Goal: Communication & Community: Participate in discussion

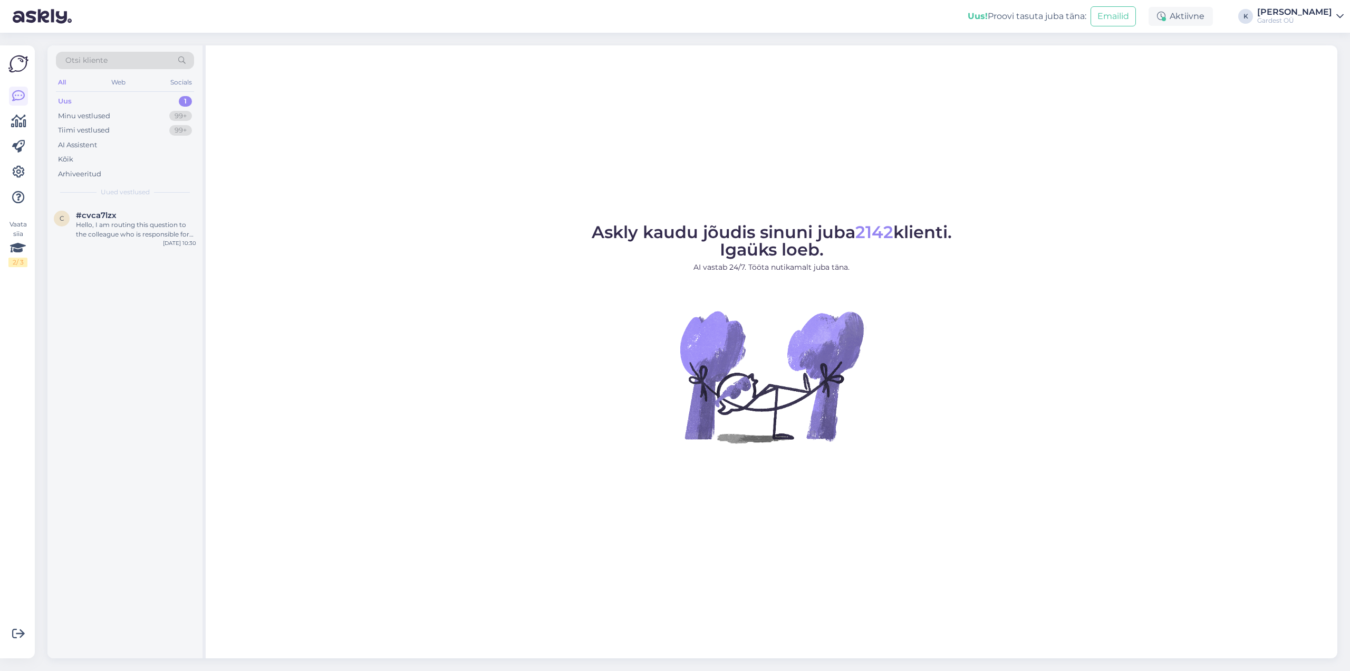
click at [149, 101] on div "Uus 1" at bounding box center [125, 101] width 138 height 15
click at [102, 160] on div "Kõik" at bounding box center [125, 159] width 138 height 15
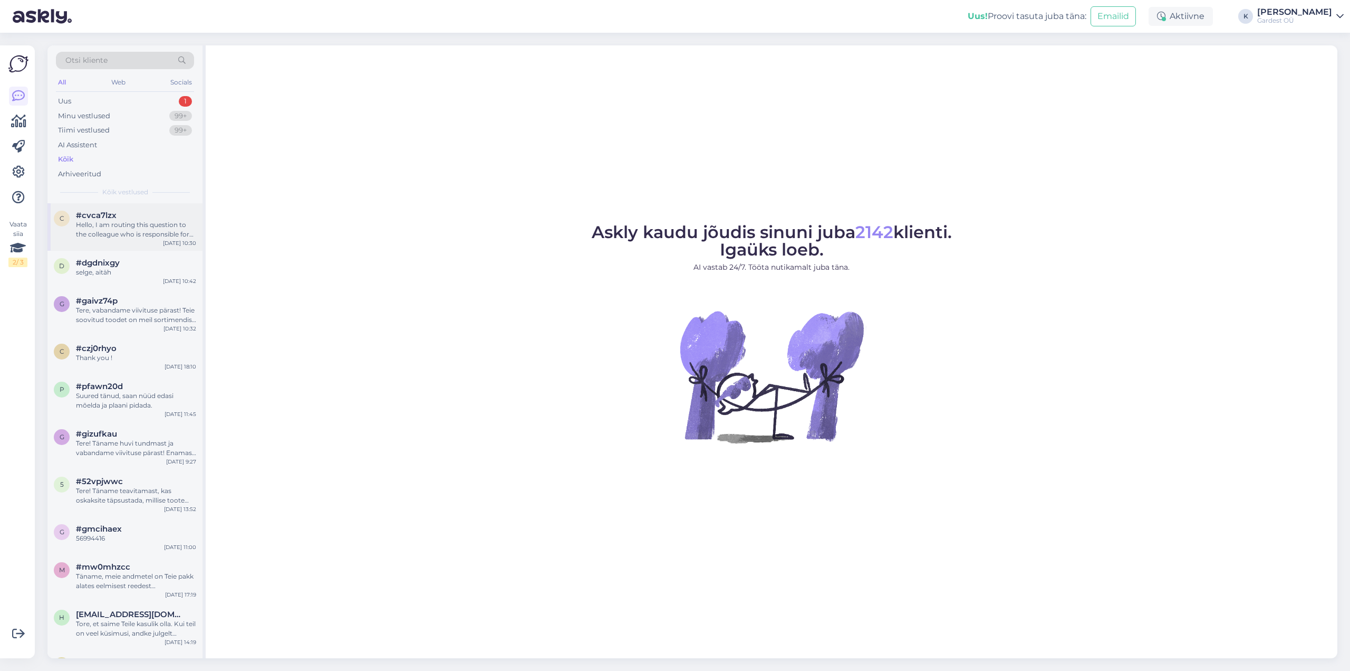
click at [137, 232] on div "Hello, I am routing this question to the colleague who is responsible for this …" at bounding box center [136, 229] width 120 height 19
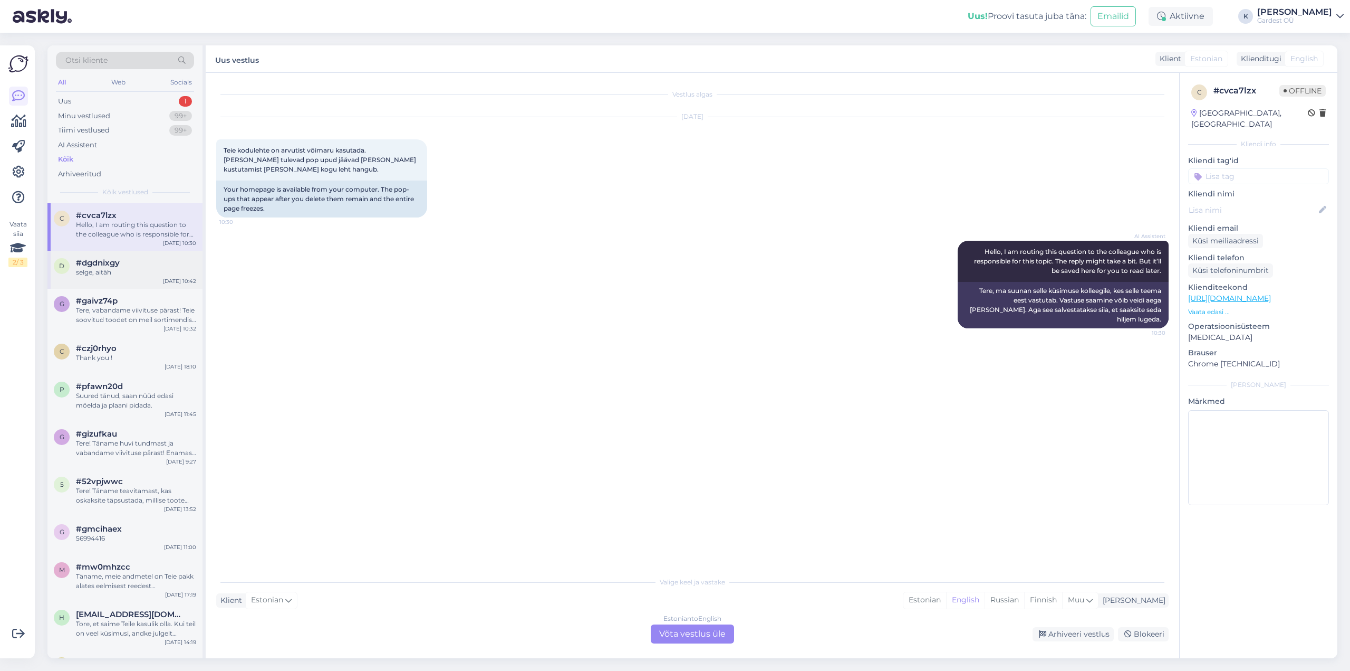
click at [136, 262] on div "#dgdnixgy" at bounding box center [136, 262] width 120 height 9
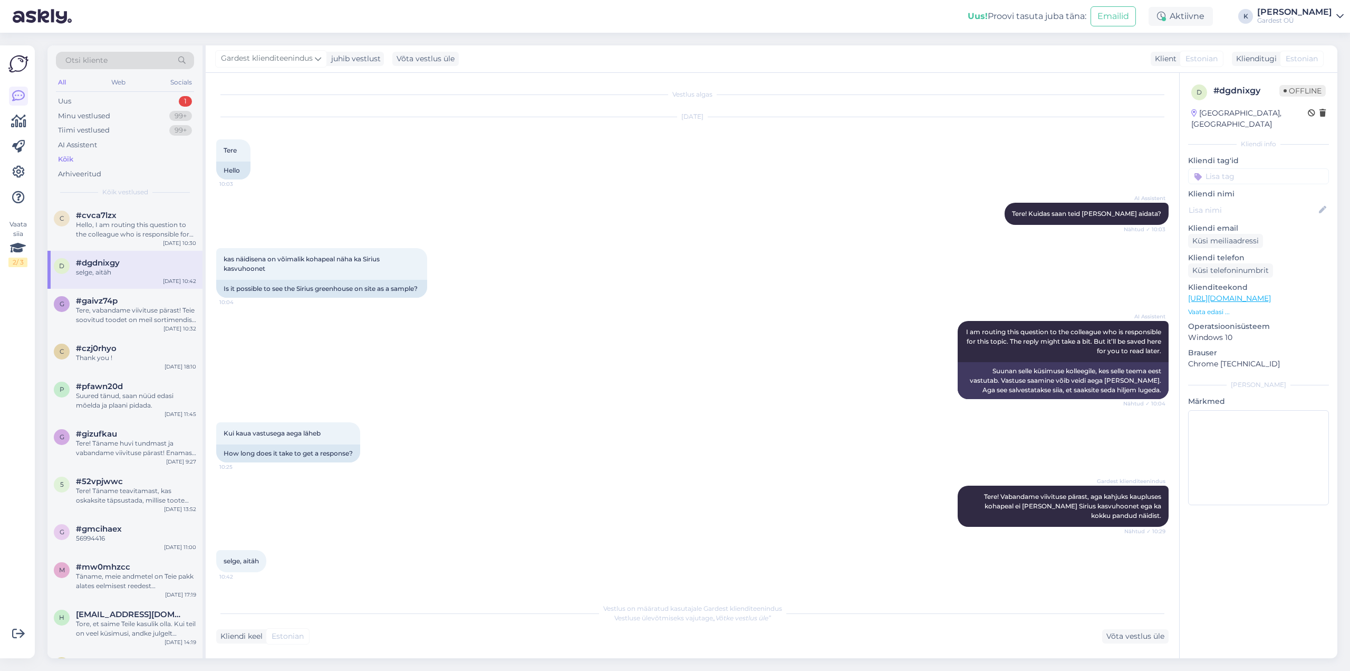
scroll to position [5, 0]
click at [131, 227] on div "Hello, I am routing this question to the colleague who is responsible for this …" at bounding box center [136, 229] width 120 height 19
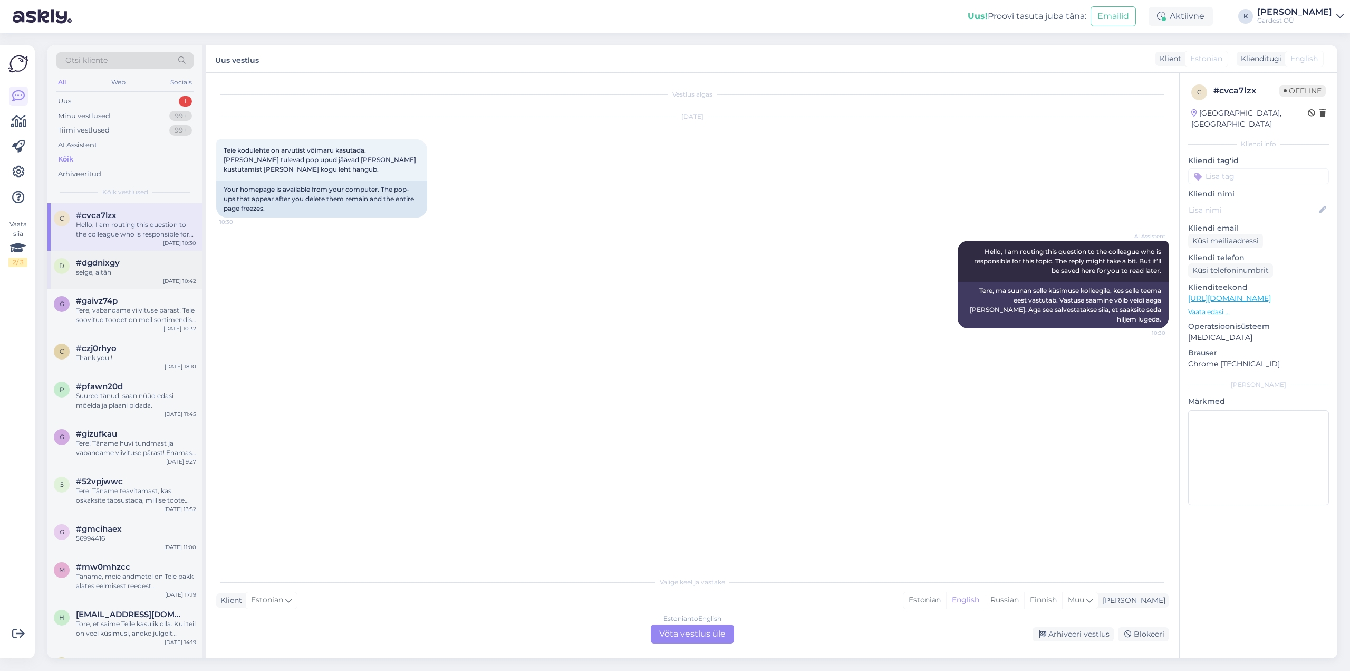
click at [102, 267] on span "#dgdnixgy" at bounding box center [98, 262] width 44 height 9
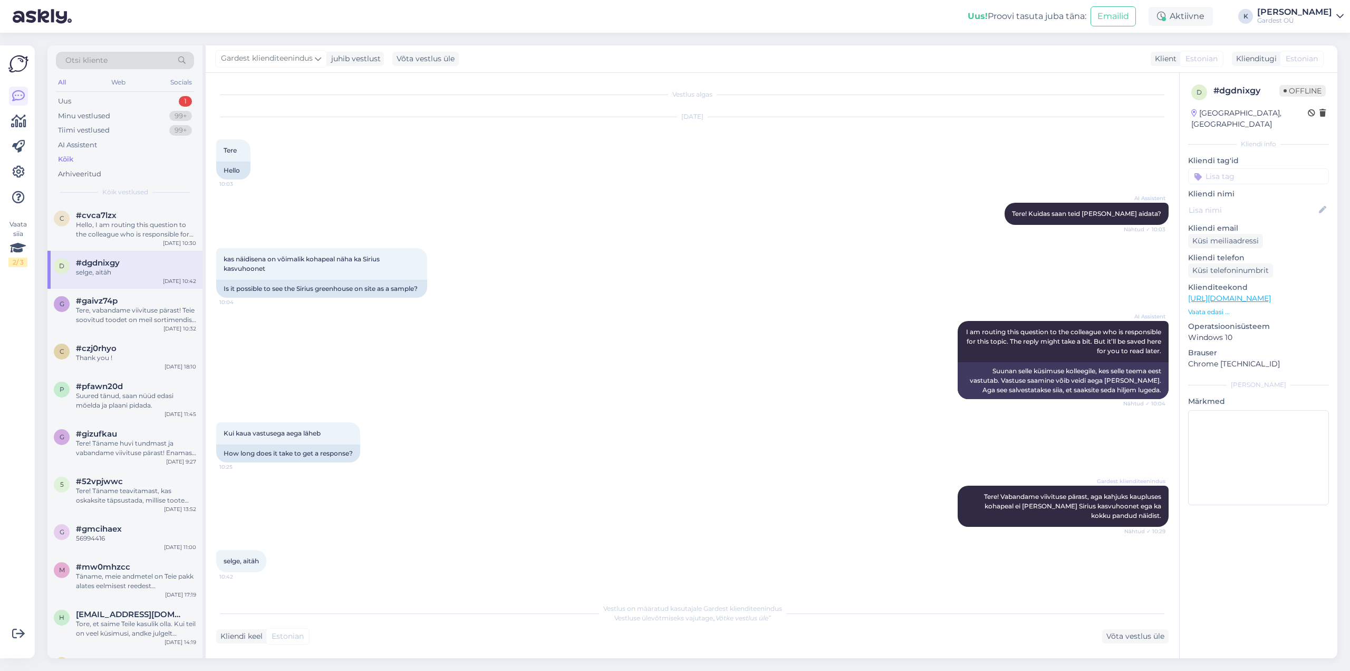
scroll to position [5, 0]
click at [124, 304] on div "#gaivz74p" at bounding box center [136, 300] width 120 height 9
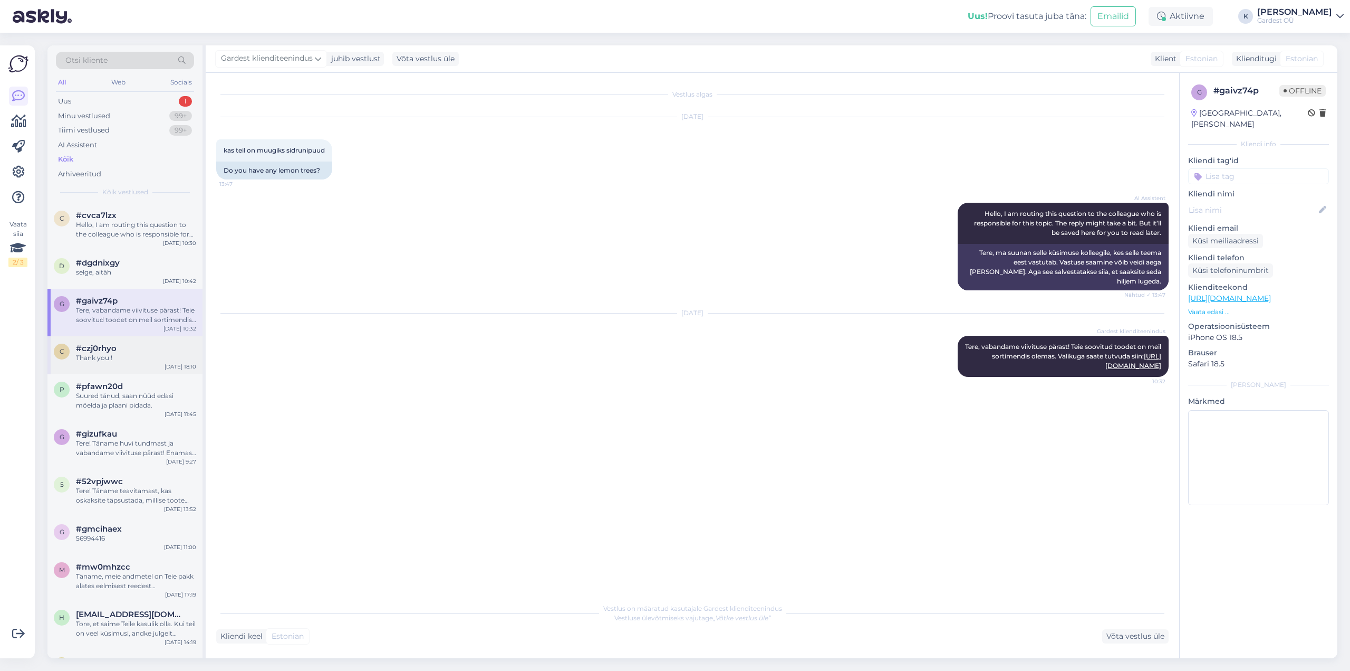
click at [95, 372] on div "c #czj0rhyo Thank you ! [DATE] 18:10" at bounding box center [124, 355] width 155 height 38
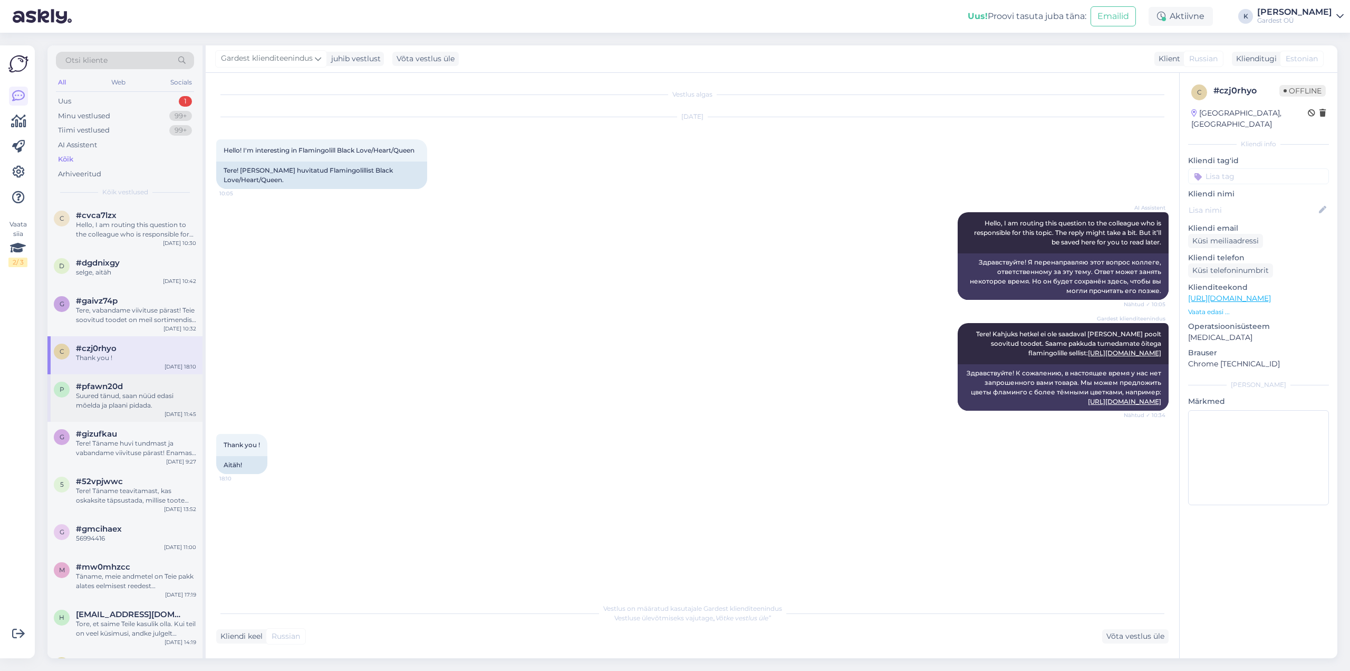
click at [101, 393] on div "Suured tänud, saan nüüd edasi mõelda ja plaani pidada." at bounding box center [136, 400] width 120 height 19
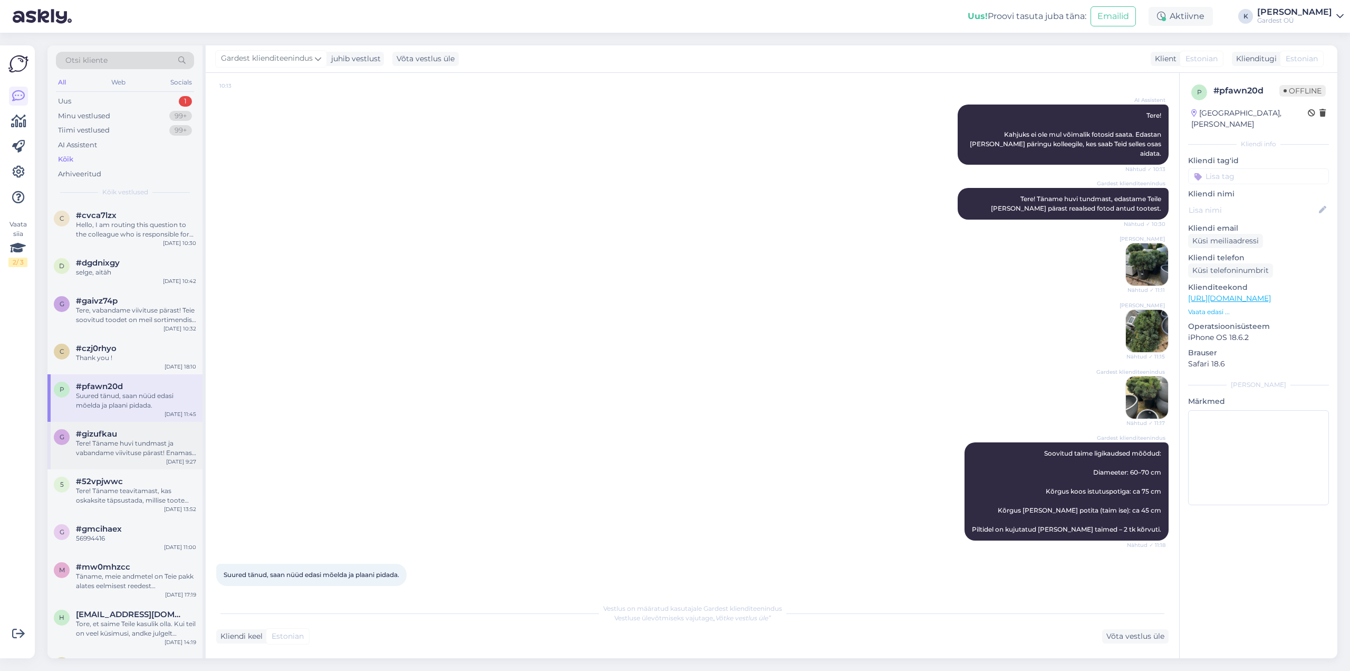
click at [106, 443] on div "Tere! Täname huvi tundmast ja vabandame viivituse pärast! Enamasti on tootel ta…" at bounding box center [136, 447] width 120 height 19
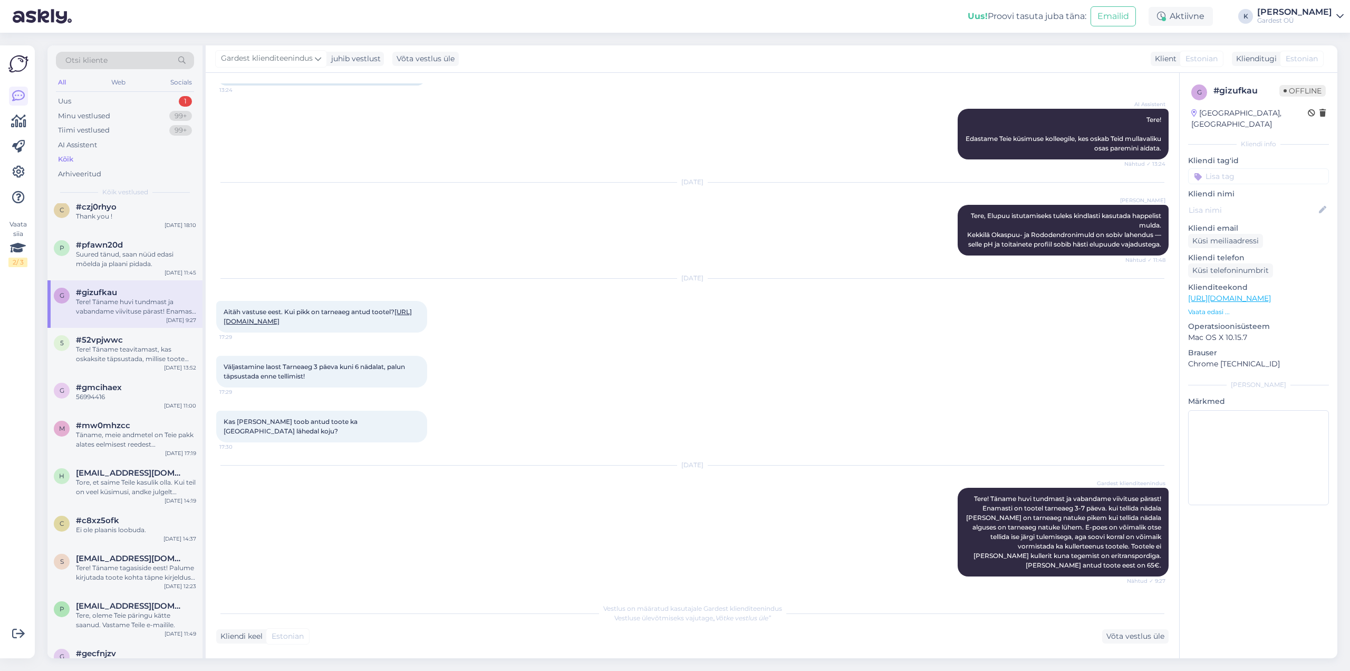
scroll to position [158, 0]
